Goal: Information Seeking & Learning: Learn about a topic

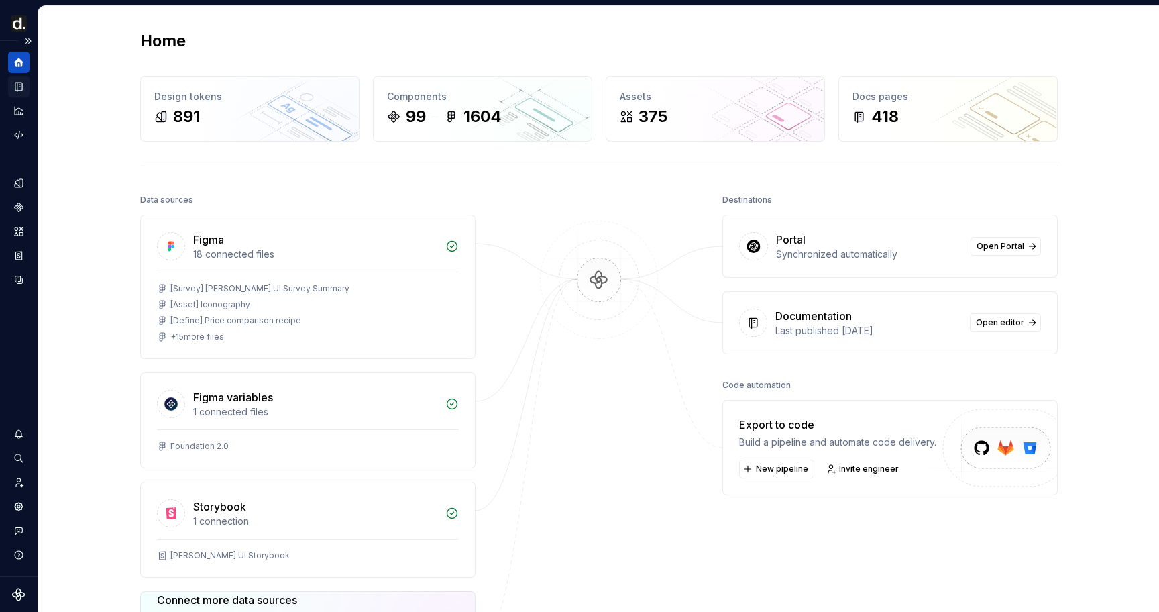
click at [21, 87] on icon "Documentation" at bounding box center [18, 87] width 7 height 9
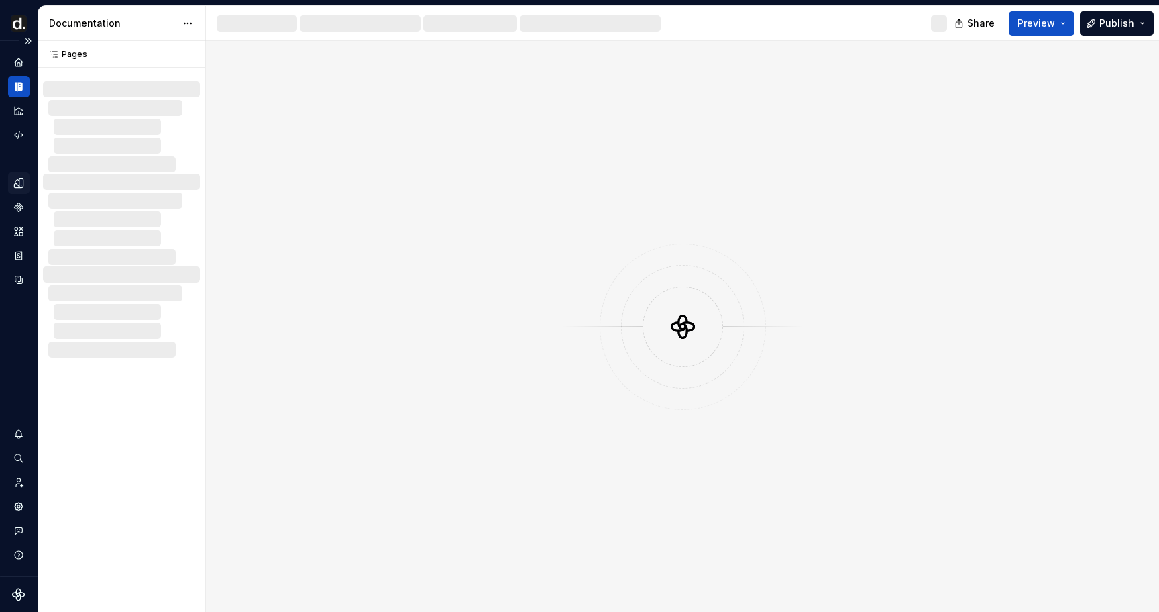
click at [12, 193] on div "Design system data" at bounding box center [18, 230] width 21 height 121
click at [21, 180] on icon "Design tokens" at bounding box center [21, 182] width 4 height 9
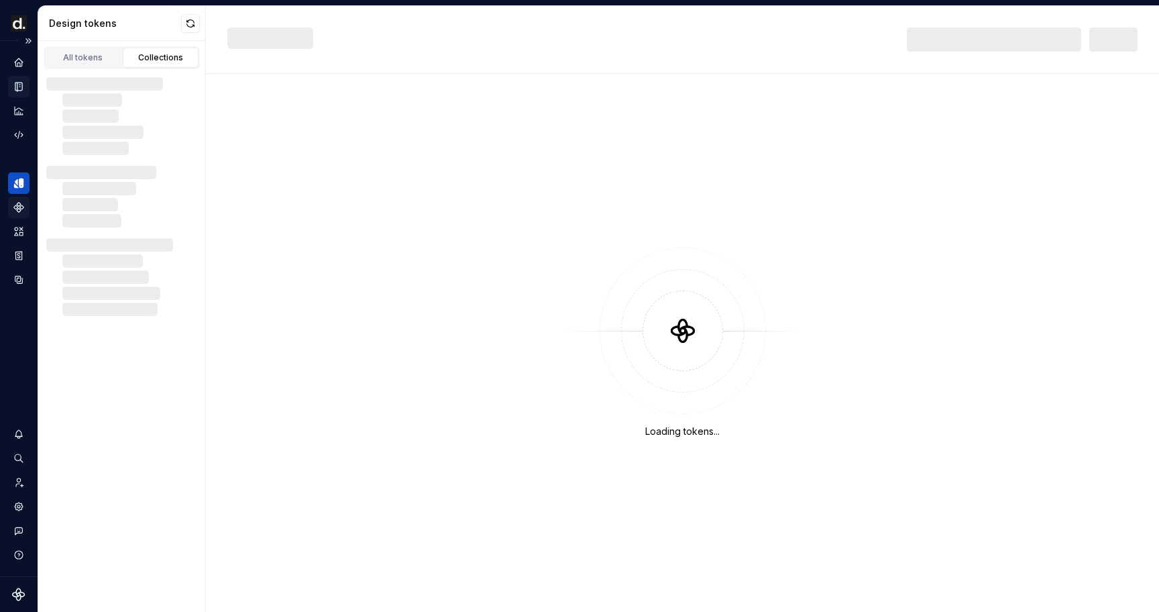
click at [23, 213] on div "Components" at bounding box center [18, 207] width 21 height 21
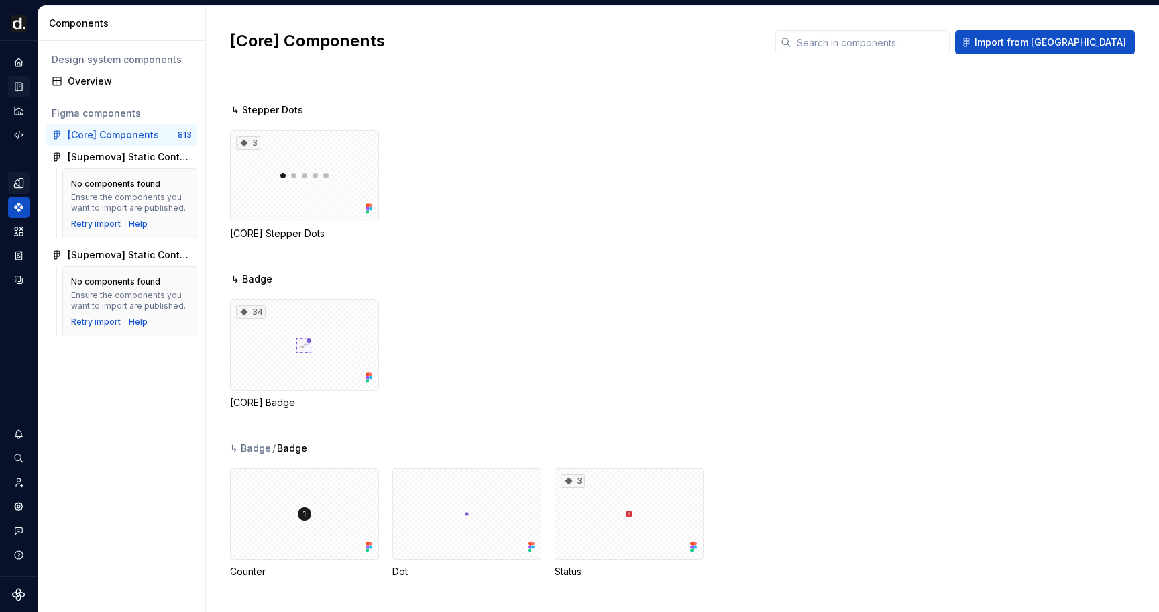
click at [23, 74] on div at bounding box center [18, 99] width 21 height 94
click at [21, 68] on div "Home" at bounding box center [18, 62] width 21 height 21
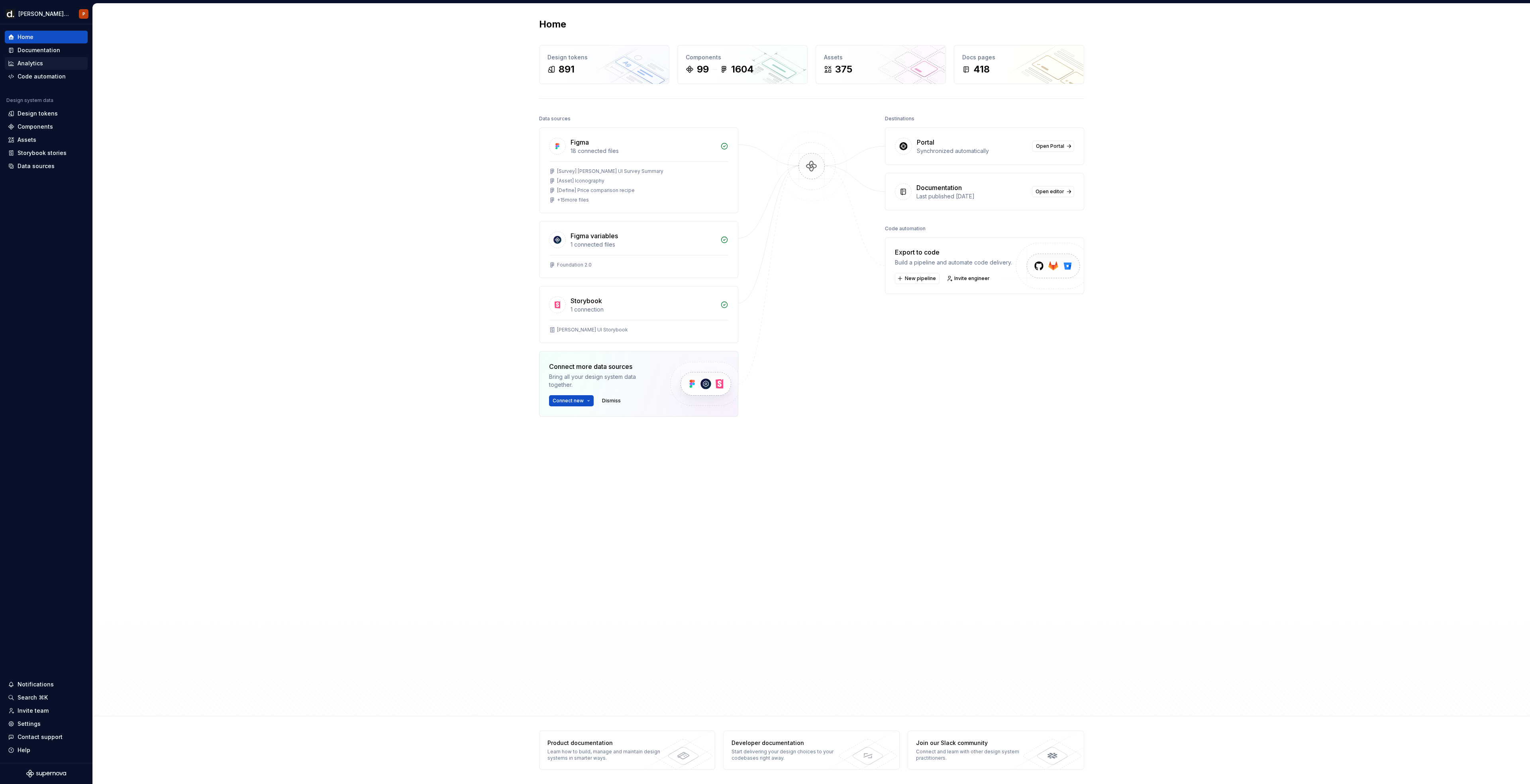
click at [50, 65] on div "Analytics" at bounding box center [46, 63] width 77 height 8
click at [54, 54] on div "Documentation" at bounding box center [39, 50] width 43 height 8
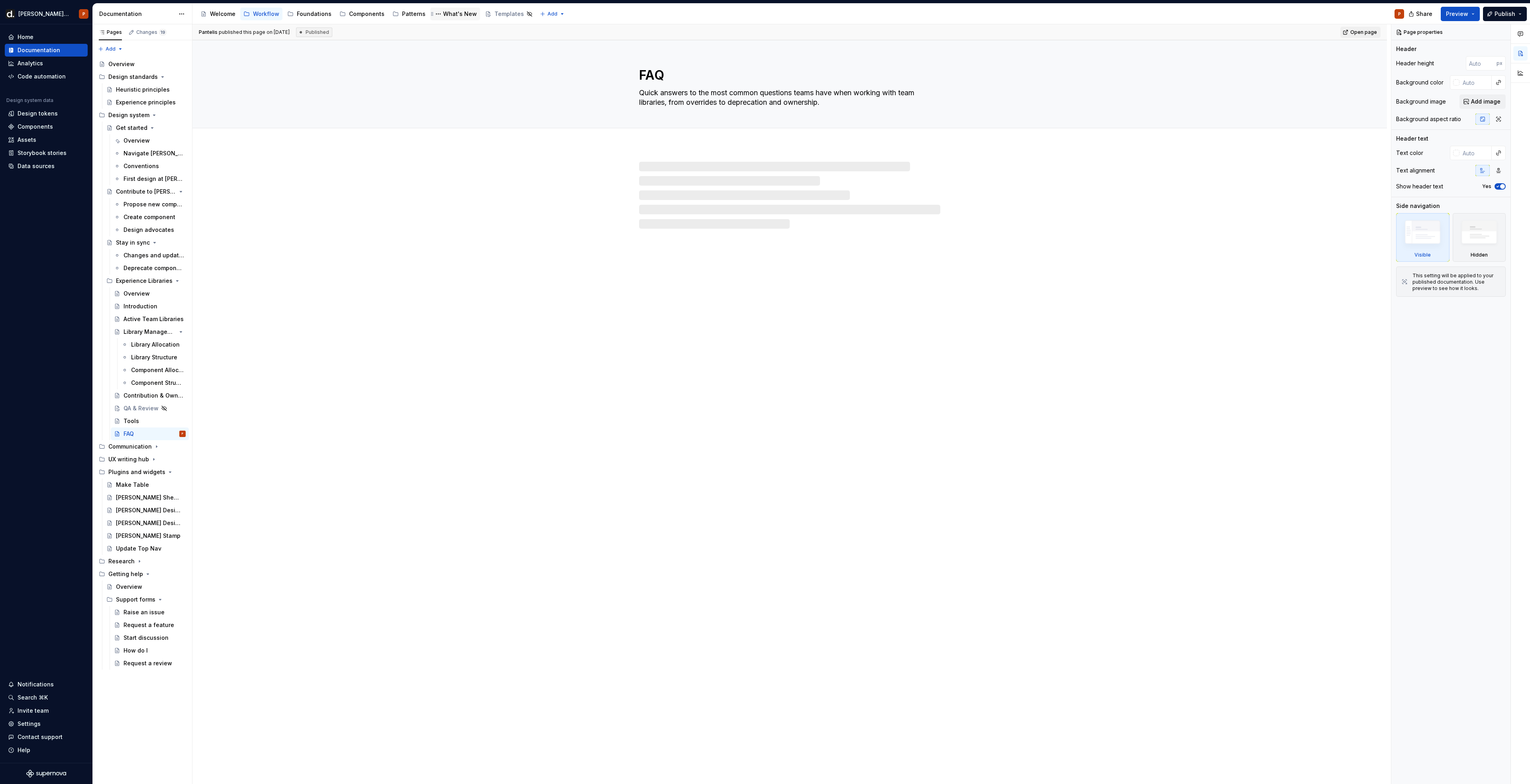
click at [454, 17] on div "What's New" at bounding box center [460, 14] width 34 height 8
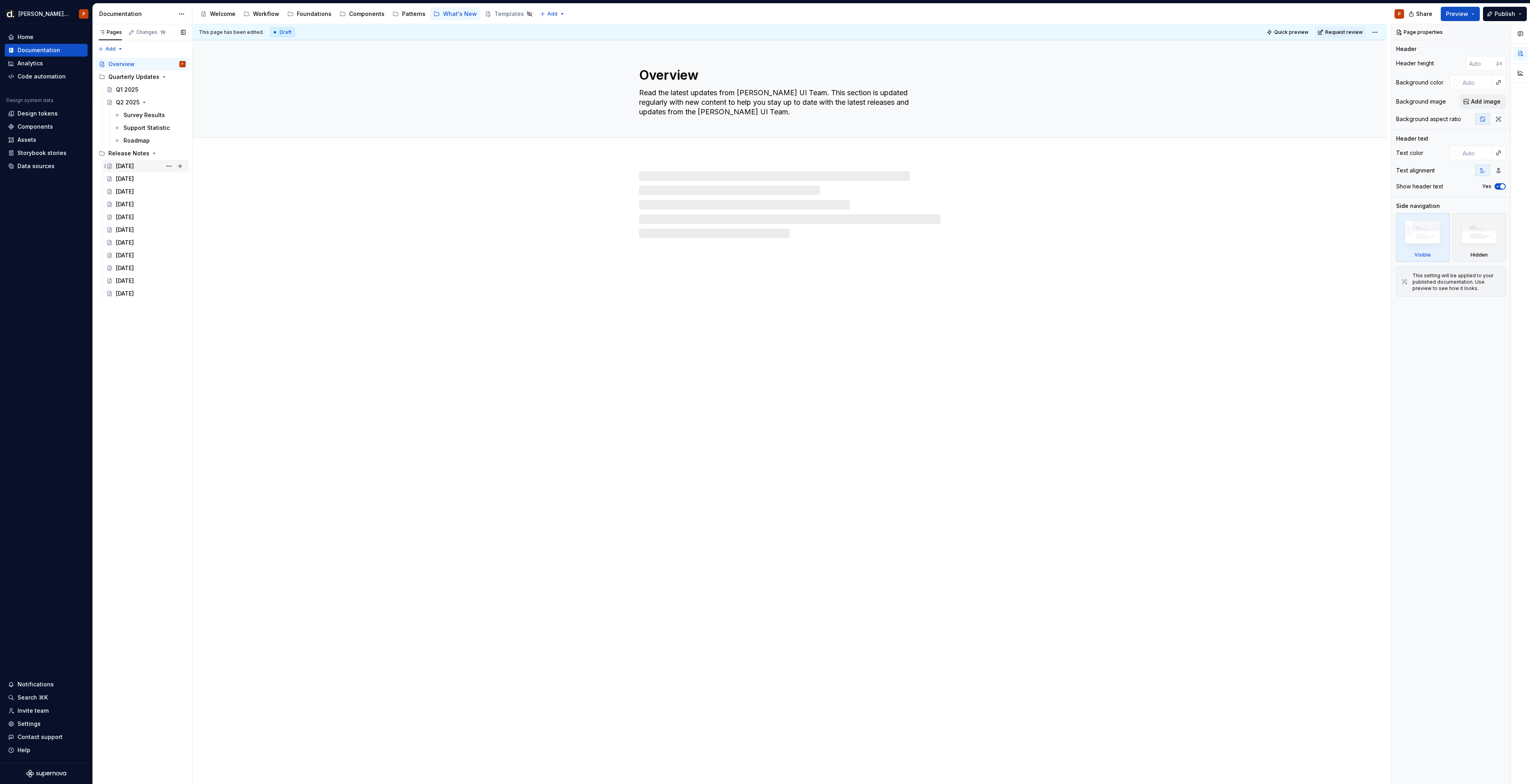
click at [134, 166] on div "[DATE]" at bounding box center [125, 166] width 18 height 8
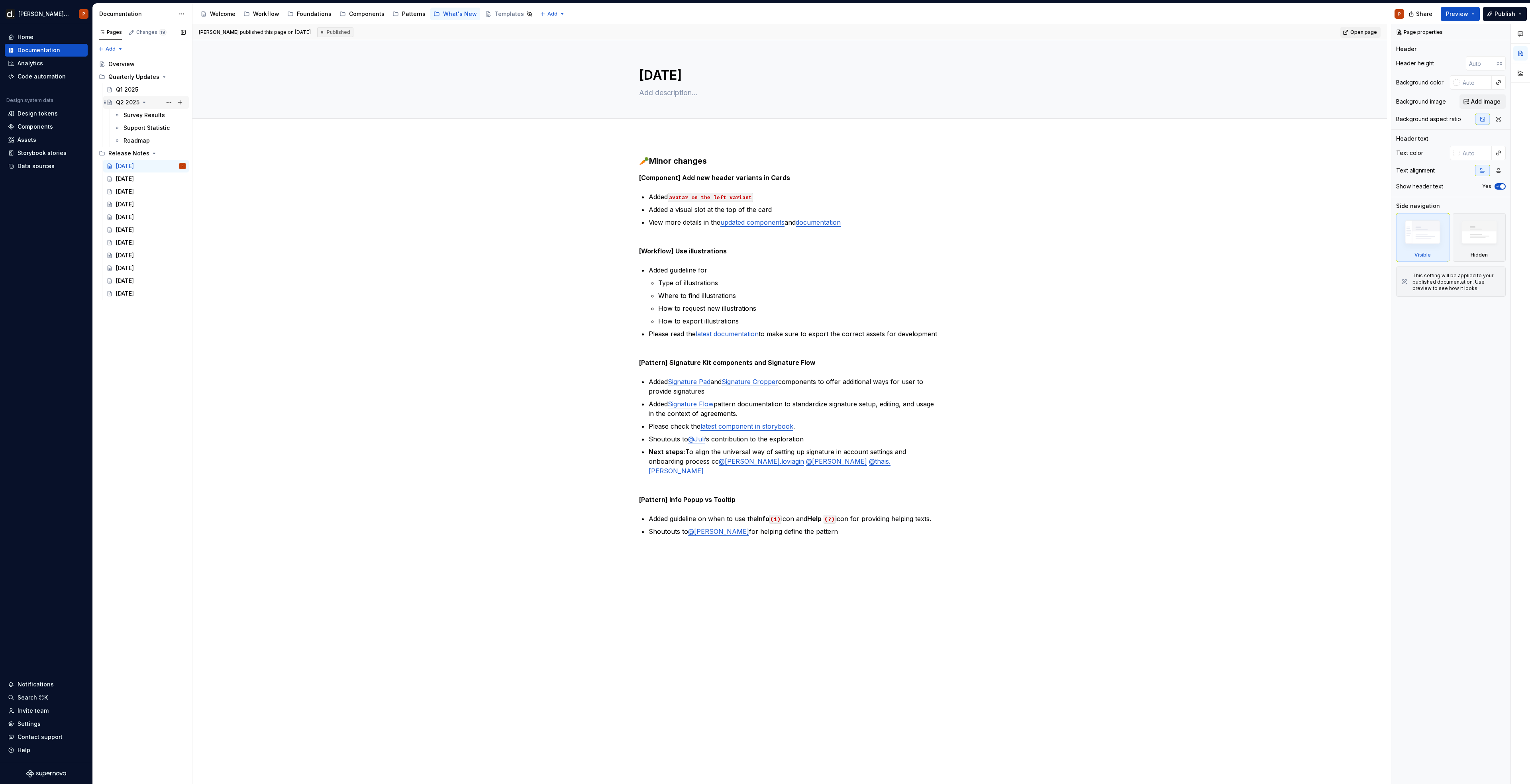
click at [145, 102] on icon "Page tree" at bounding box center [144, 102] width 2 height 1
click at [127, 137] on div "[DATE]" at bounding box center [125, 140] width 18 height 8
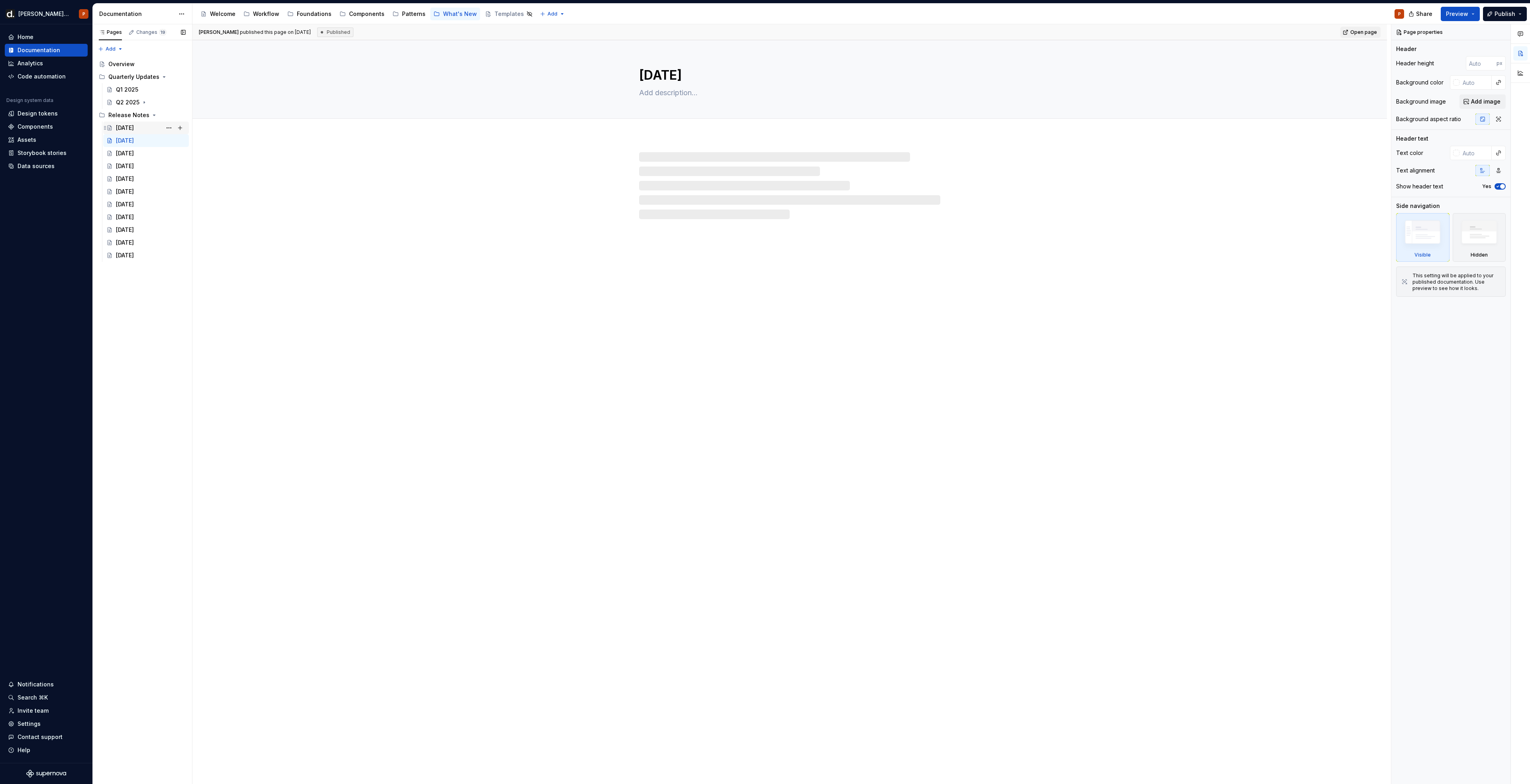
click at [130, 128] on div "[DATE]" at bounding box center [125, 128] width 18 height 8
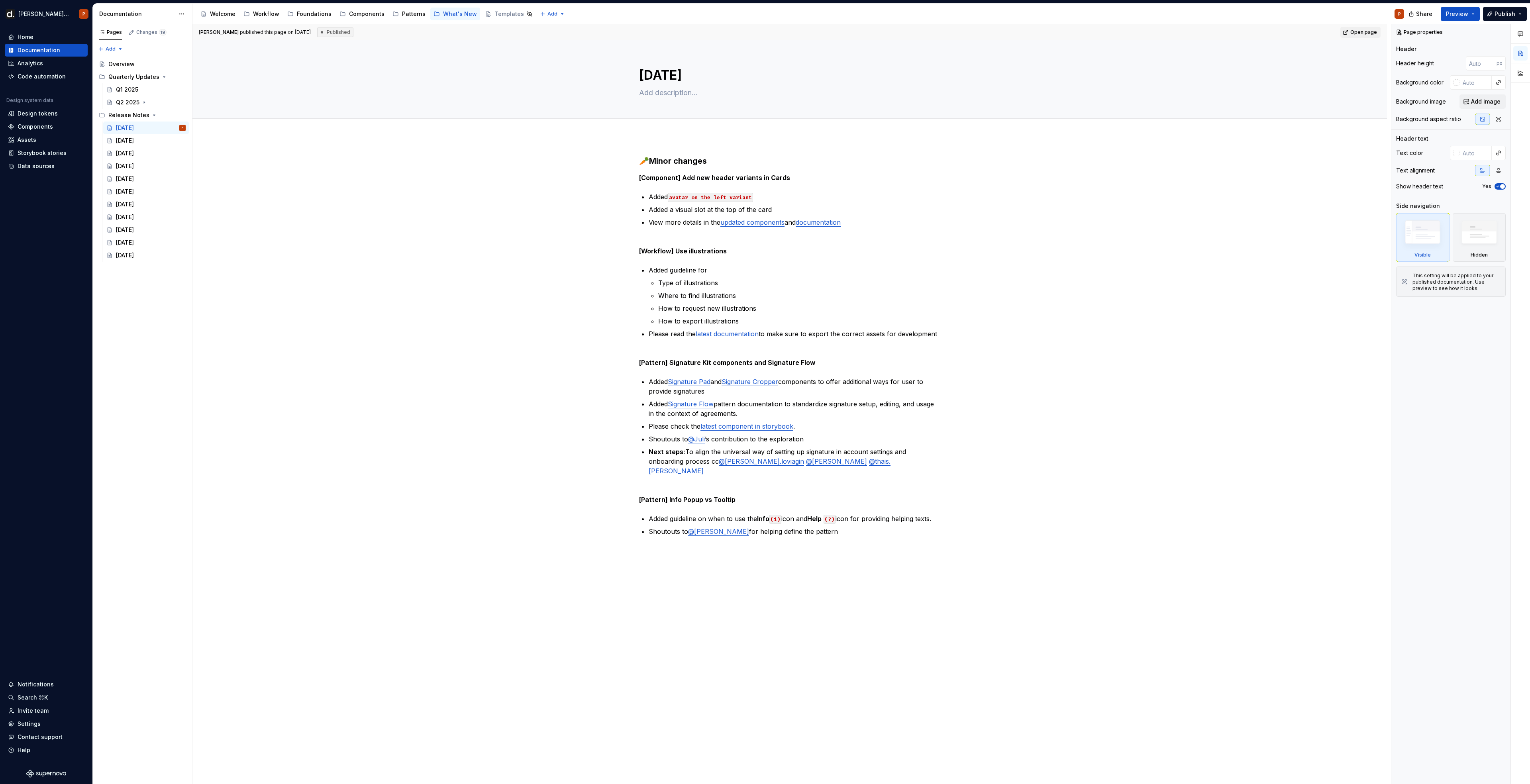
click at [651, 148] on div "🥕 Minor changes [Component] Add new header variants in Cards Added avatar on th…" at bounding box center [789, 458] width 1194 height 644
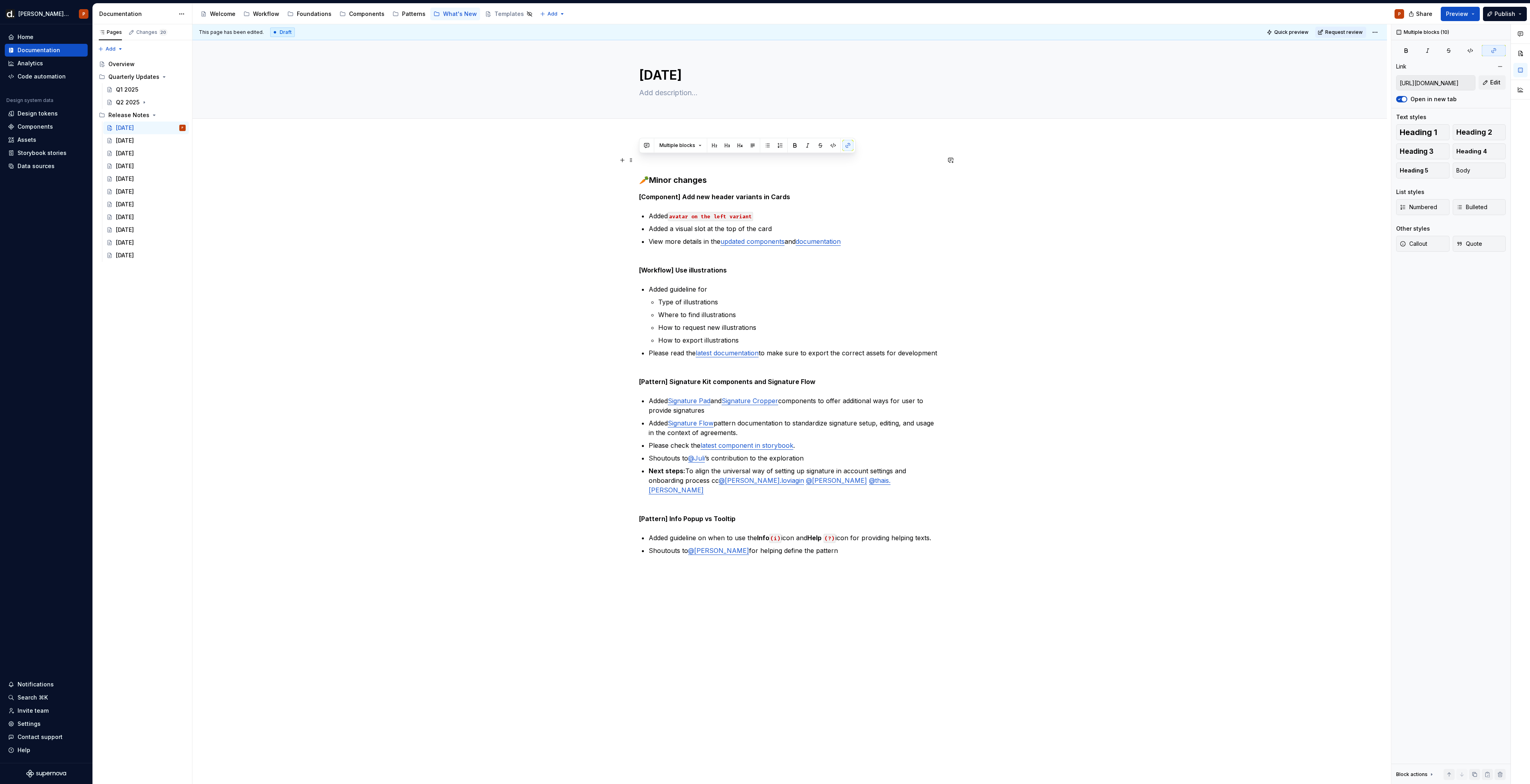
drag, startPoint x: 842, startPoint y: 543, endPoint x: 516, endPoint y: 158, distance: 504.5
click at [516, 158] on div "🥕 Minor changes [Component] Add new header variants in Cards Added avatar on th…" at bounding box center [789, 468] width 1194 height 664
drag, startPoint x: 533, startPoint y: 132, endPoint x: 571, endPoint y: 135, distance: 38.1
click at [533, 132] on div "Add tab" at bounding box center [790, 127] width 1131 height 11
click at [655, 157] on p at bounding box center [789, 160] width 301 height 10
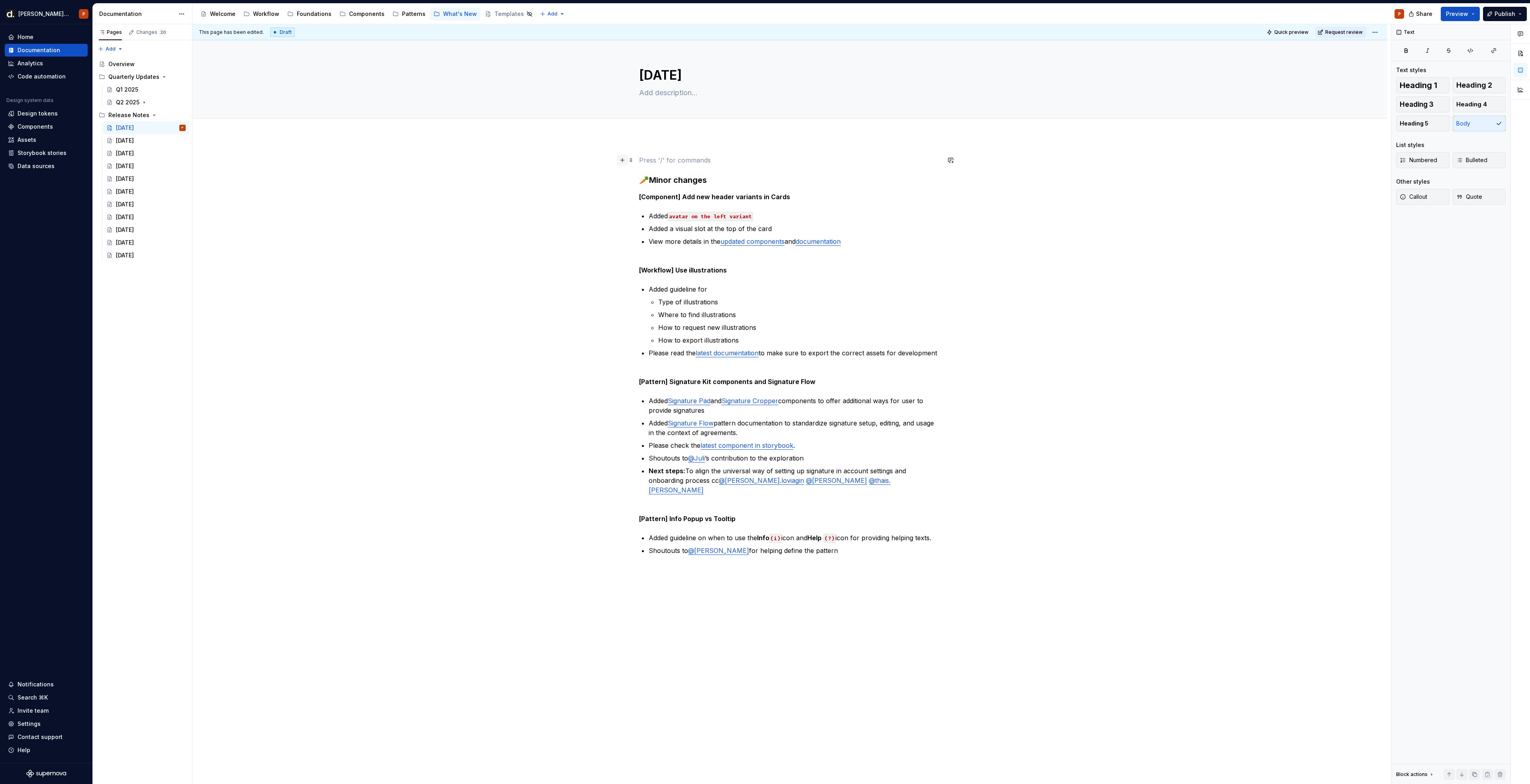
click at [620, 157] on button "button" at bounding box center [622, 160] width 11 height 11
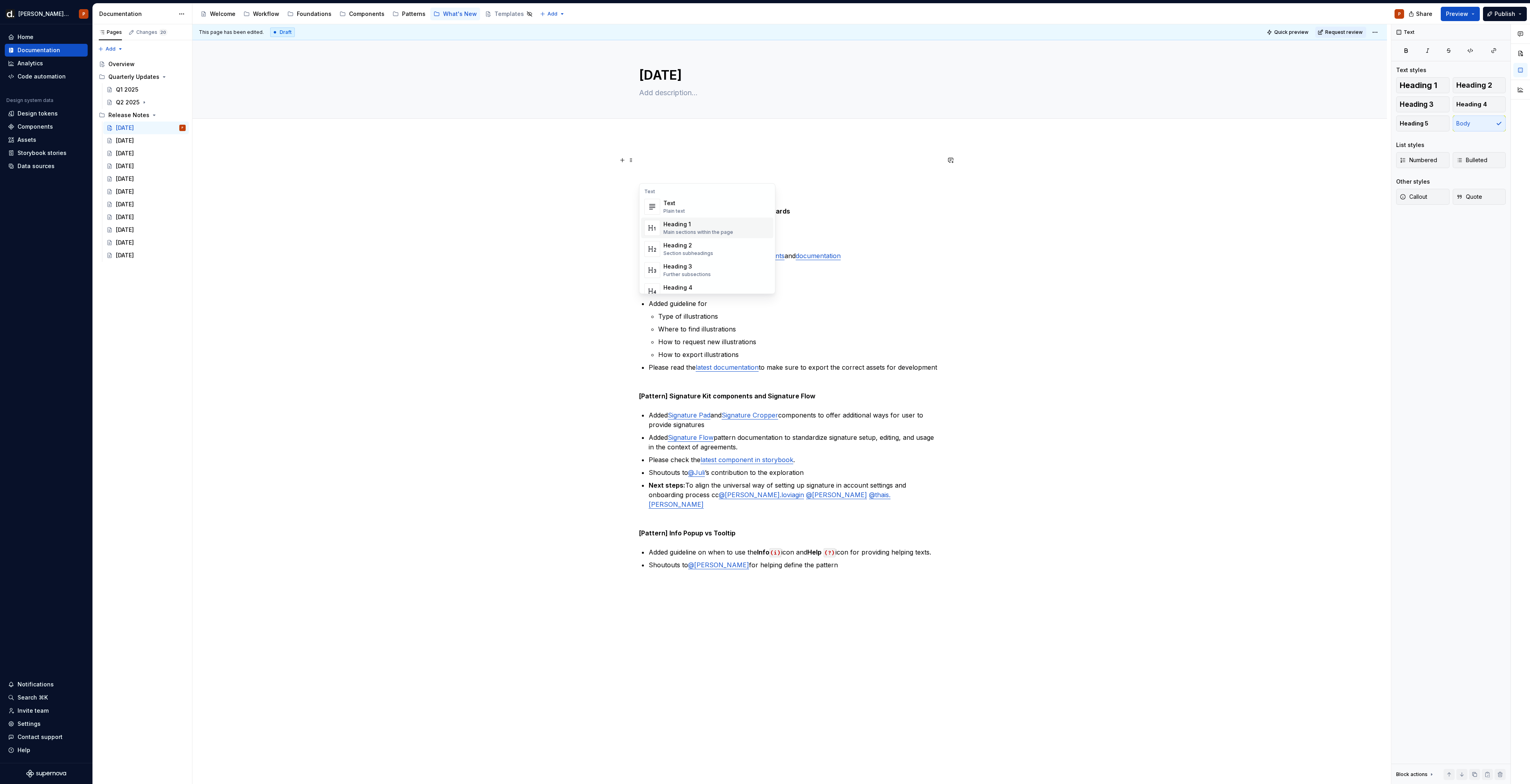
type textarea "*"
